Goal: Information Seeking & Learning: Learn about a topic

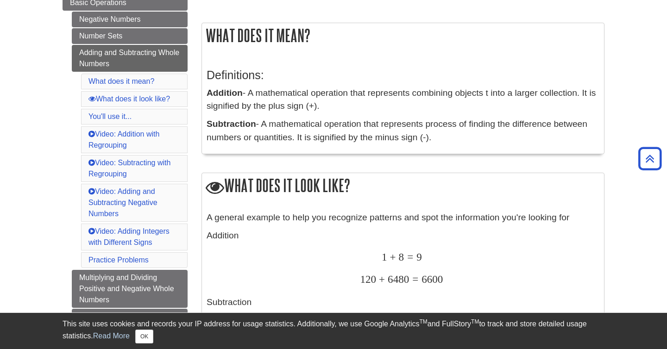
scroll to position [140, 0]
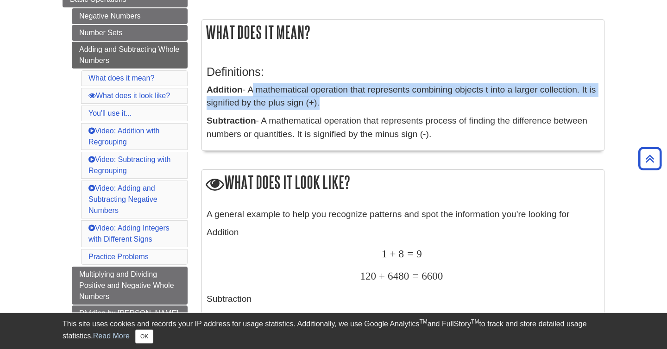
drag, startPoint x: 252, startPoint y: 89, endPoint x: 317, endPoint y: 105, distance: 67.2
click at [317, 105] on p "Addition - A mathematical operation that represents combining objects t into a …" at bounding box center [403, 96] width 393 height 27
copy p "A mathematical operation that represents combining objects t into a larger coll…"
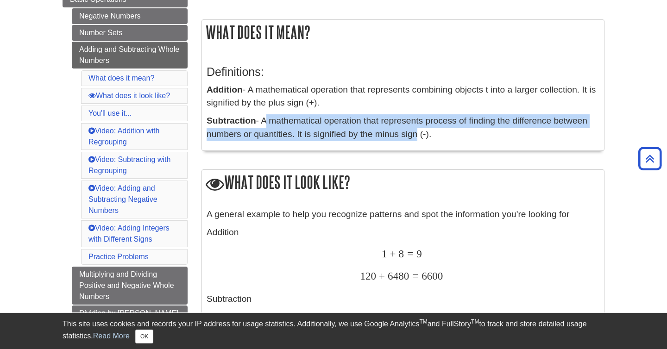
drag, startPoint x: 264, startPoint y: 123, endPoint x: 414, endPoint y: 140, distance: 151.1
click at [414, 140] on p "Subtraction - A mathematical operation that represents process of finding the d…" at bounding box center [403, 127] width 393 height 27
drag, startPoint x: 430, startPoint y: 138, endPoint x: 265, endPoint y: 121, distance: 165.4
click at [265, 121] on p "Subtraction - A mathematical operation that represents process of finding the d…" at bounding box center [403, 127] width 393 height 27
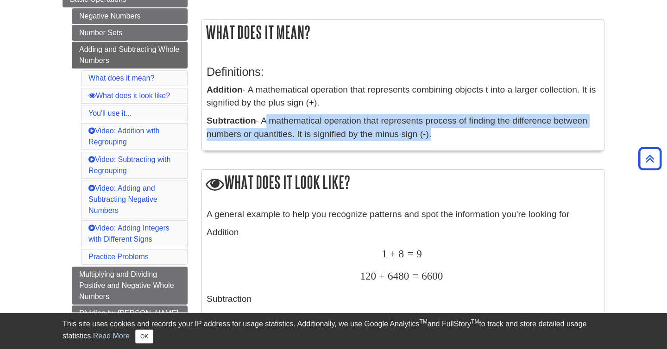
copy p "A mathematical operation that represents process of finding the difference betw…"
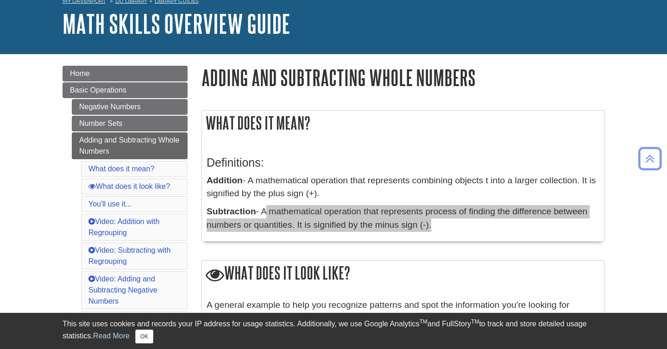
scroll to position [48, 0]
